Goal: Navigation & Orientation: Find specific page/section

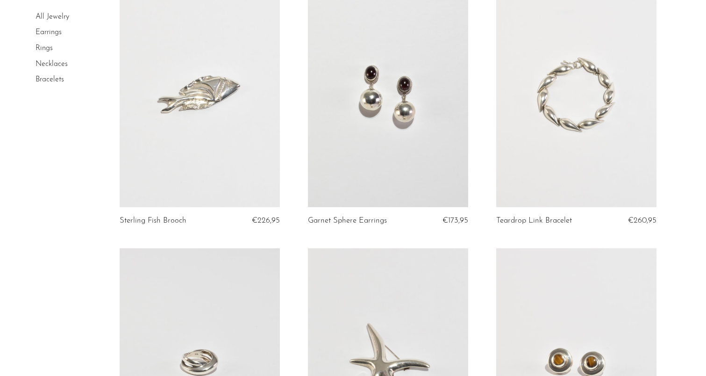
scroll to position [1181, 0]
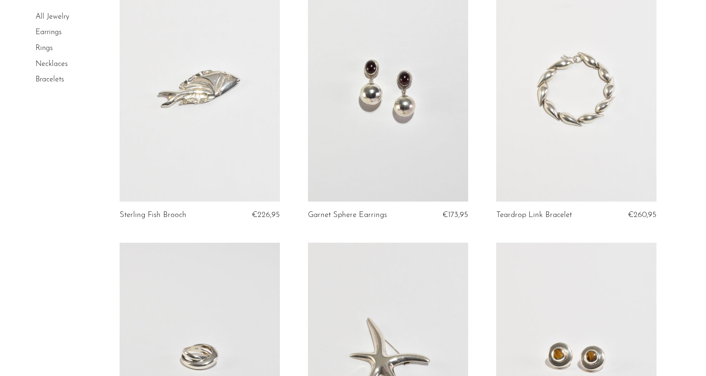
click at [206, 144] on link at bounding box center [200, 89] width 160 height 225
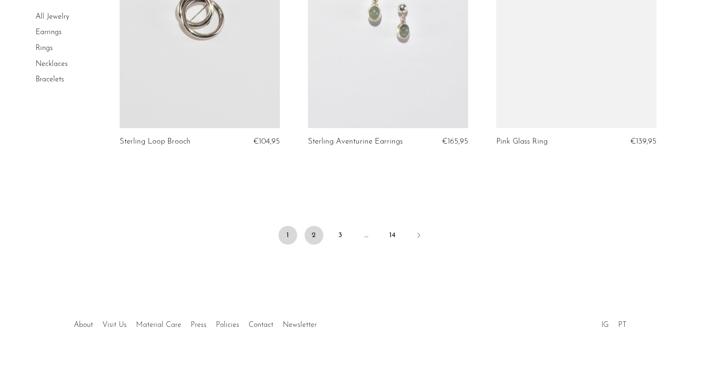
scroll to position [3124, 0]
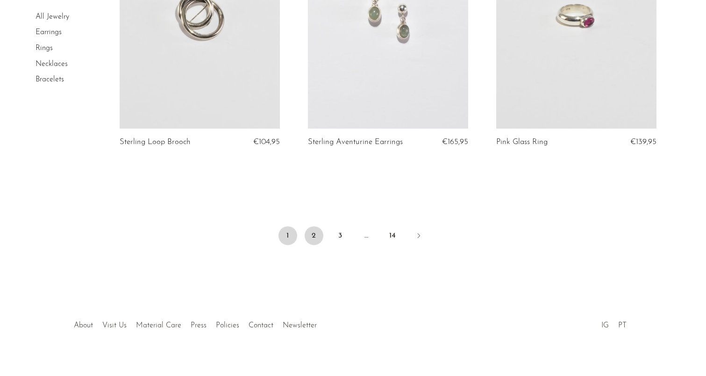
click at [313, 228] on link "2" at bounding box center [314, 235] width 19 height 19
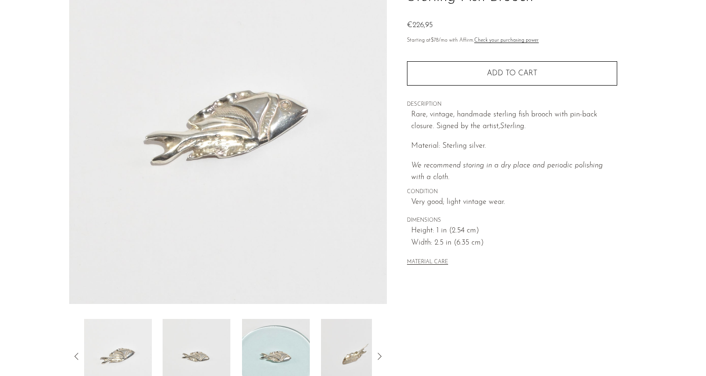
scroll to position [73, 0]
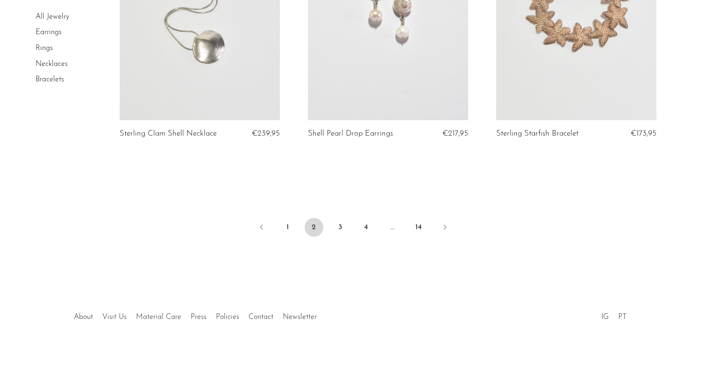
scroll to position [3150, 0]
click at [340, 223] on link "3" at bounding box center [340, 227] width 19 height 19
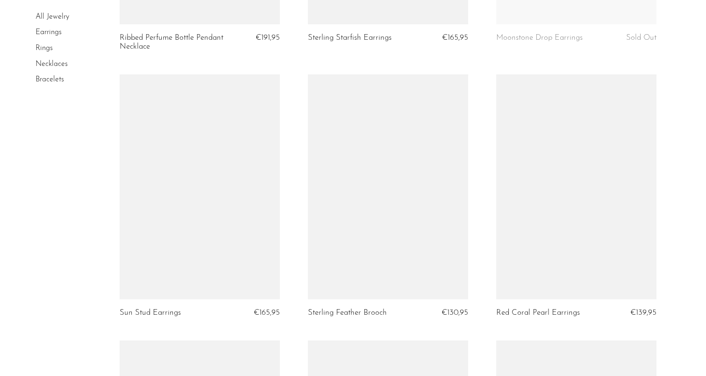
scroll to position [835, 0]
